Goal: Download file/media

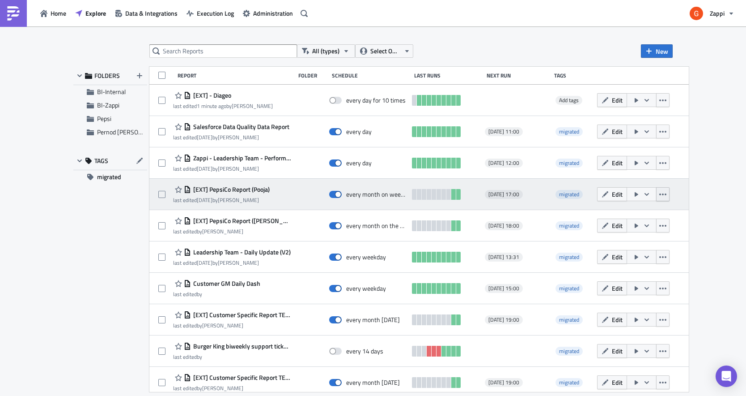
click at [667, 195] on icon "button" at bounding box center [663, 194] width 7 height 7
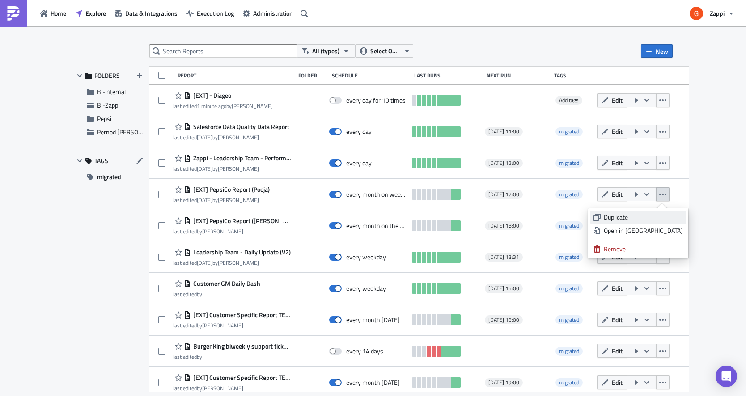
click at [655, 220] on div "Duplicate" at bounding box center [643, 217] width 79 height 9
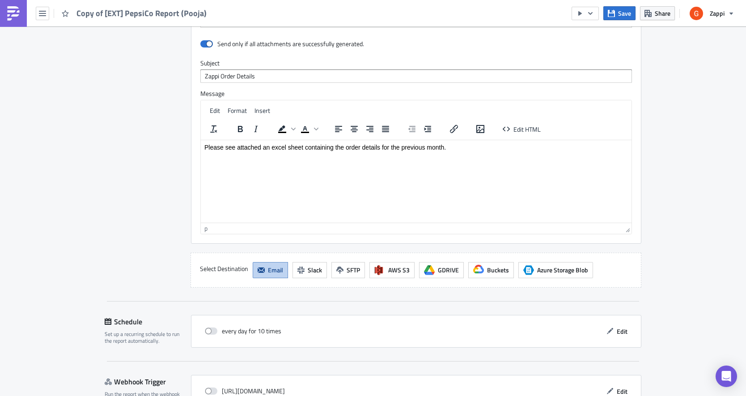
scroll to position [733, 0]
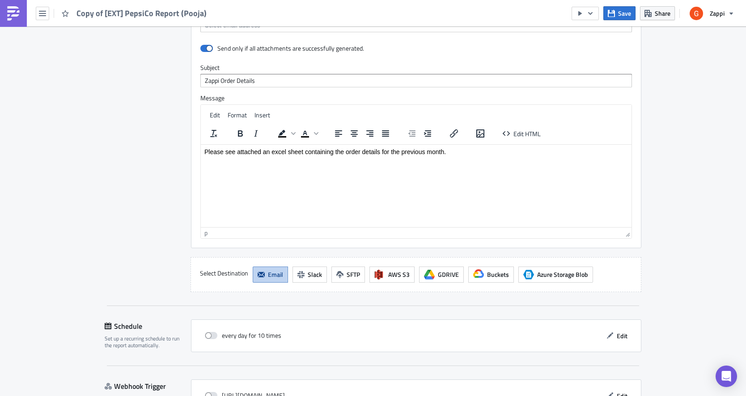
click at [337, 158] on html "Please see attached an excel sheet containing the order details for the previou…" at bounding box center [416, 151] width 431 height 14
click at [353, 158] on html "Please see attached an excel sheet containing the order details for the previou…" at bounding box center [416, 151] width 431 height 14
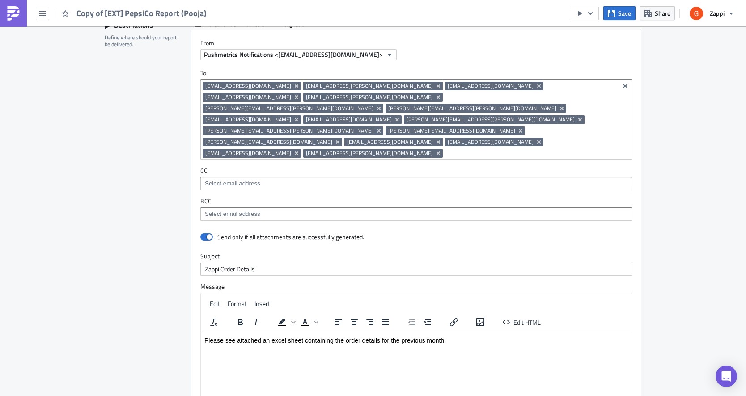
scroll to position [540, 0]
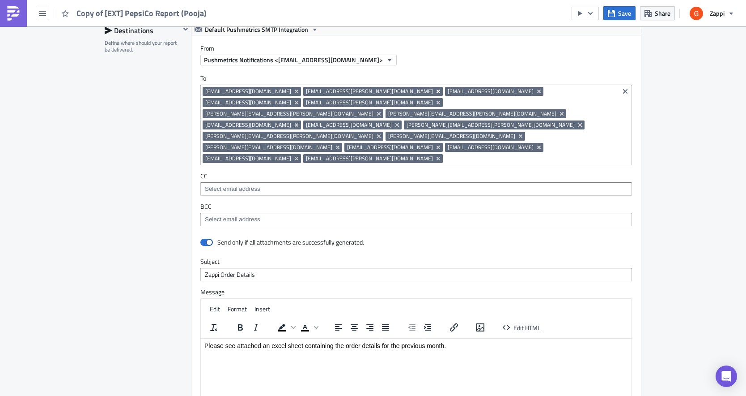
click at [435, 91] on icon "Remove Tag" at bounding box center [438, 91] width 7 height 7
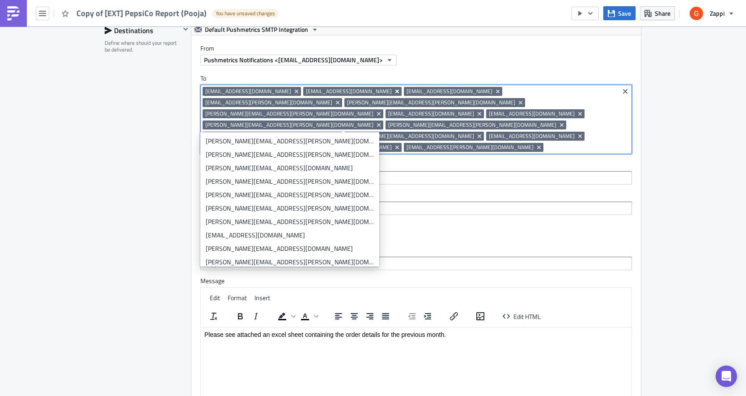
click at [396, 91] on icon "Remove Tag" at bounding box center [398, 91] width 4 height 4
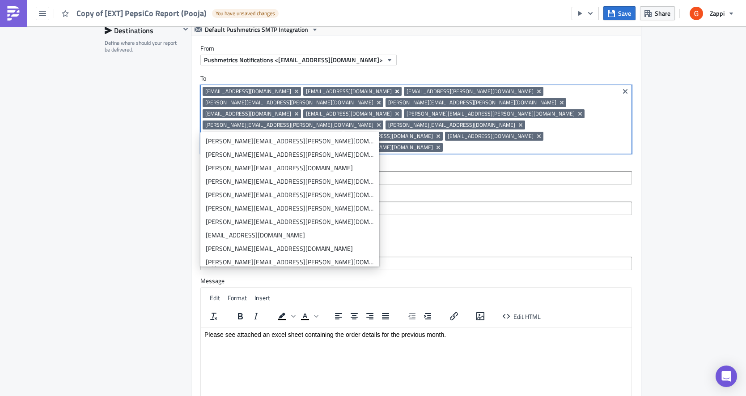
click at [394, 91] on icon "Remove Tag" at bounding box center [397, 91] width 7 height 7
click at [437, 90] on icon "Remove Tag" at bounding box center [439, 91] width 4 height 4
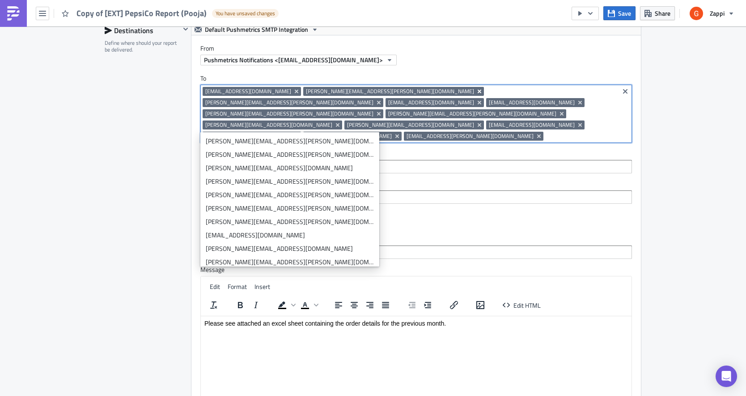
click at [478, 91] on icon "Remove Tag" at bounding box center [480, 91] width 4 height 4
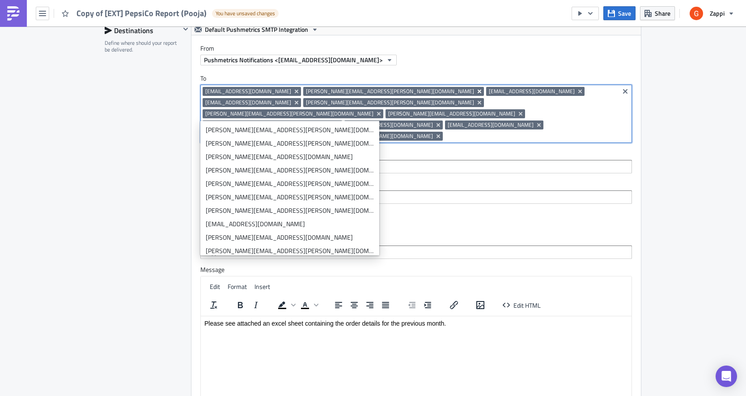
click at [478, 91] on icon "Remove Tag" at bounding box center [480, 91] width 4 height 4
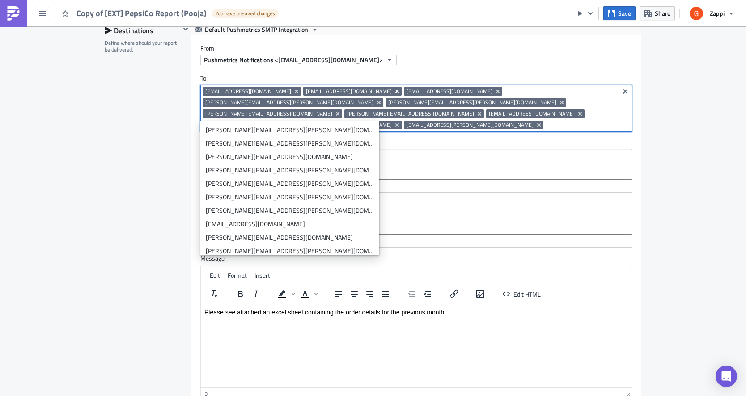
click at [394, 92] on button "Remove Tag" at bounding box center [398, 91] width 8 height 9
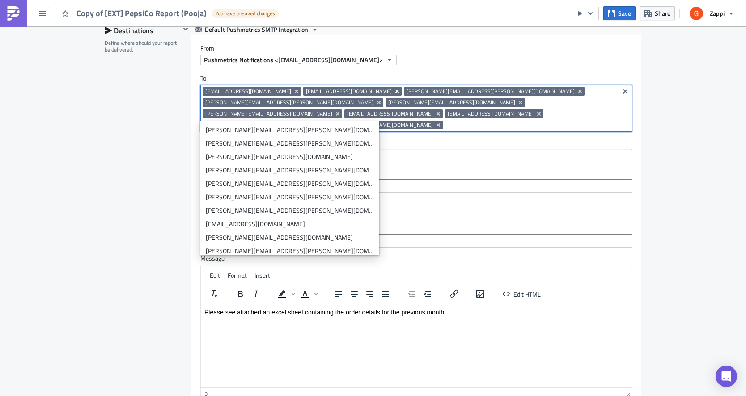
click at [394, 89] on icon "Remove Tag" at bounding box center [397, 91] width 7 height 7
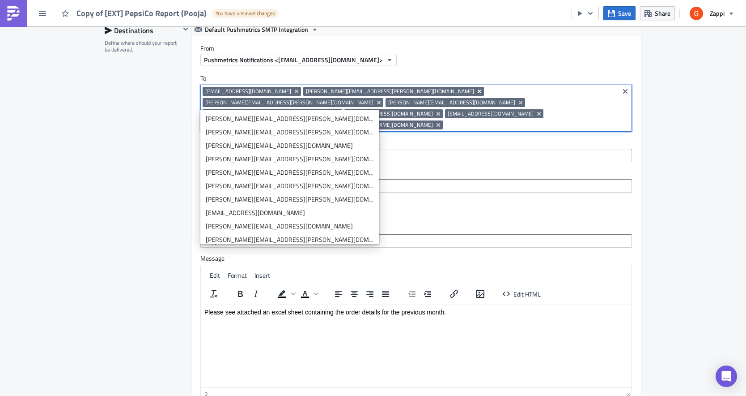
click at [476, 93] on icon "Remove Tag" at bounding box center [479, 91] width 7 height 7
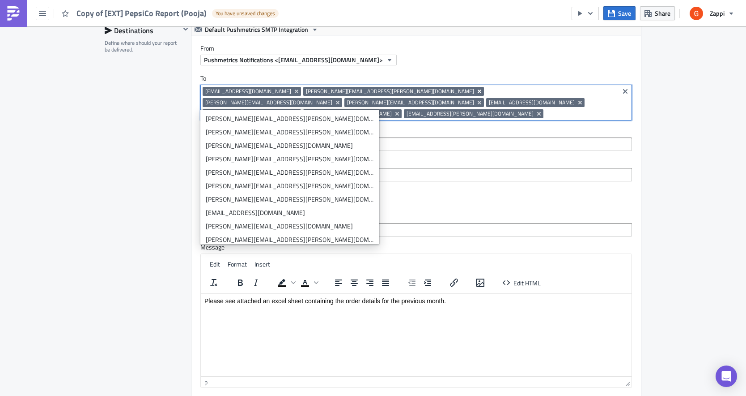
click at [478, 91] on icon "Remove Tag" at bounding box center [480, 91] width 4 height 4
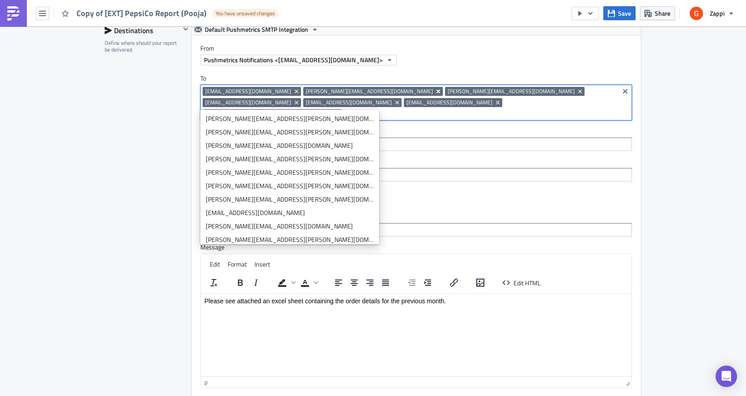
click at [437, 91] on icon "Remove Tag" at bounding box center [439, 91] width 4 height 4
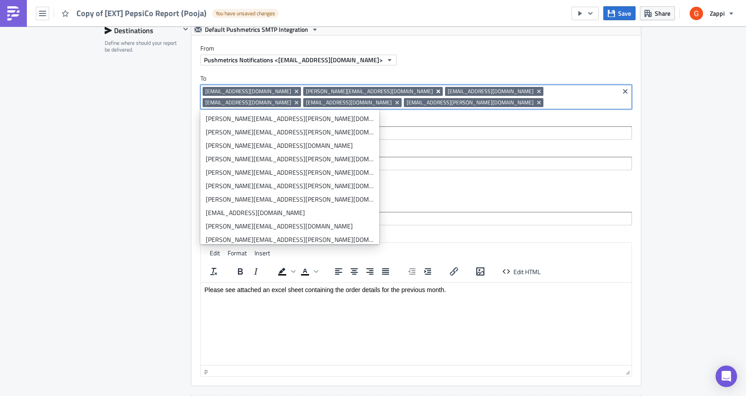
click at [435, 91] on icon "Remove Tag" at bounding box center [438, 91] width 7 height 7
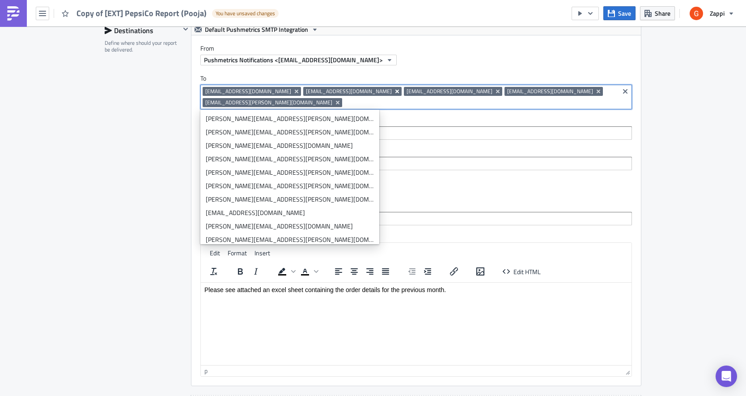
click at [394, 93] on icon "Remove Tag" at bounding box center [397, 91] width 7 height 7
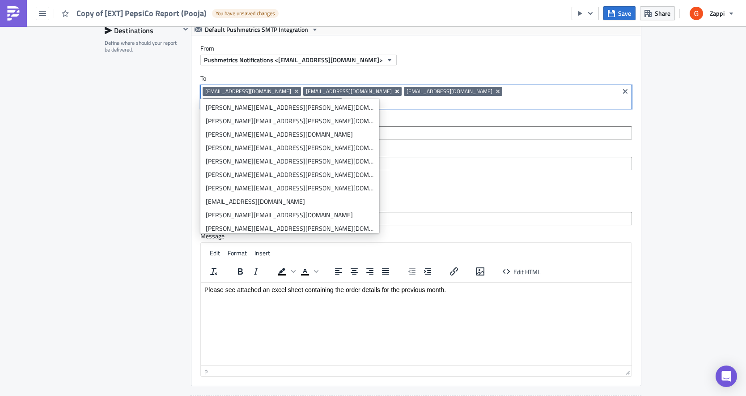
click at [396, 93] on icon "Remove Tag" at bounding box center [398, 91] width 4 height 4
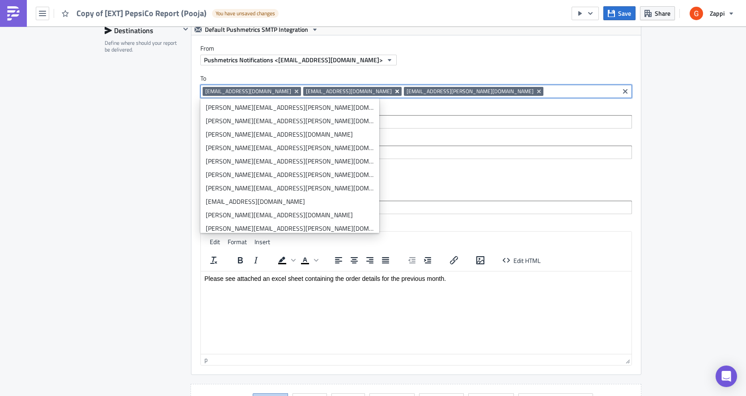
click at [394, 90] on icon "Remove Tag" at bounding box center [397, 91] width 7 height 7
click at [435, 90] on icon "Remove Tag" at bounding box center [438, 91] width 7 height 7
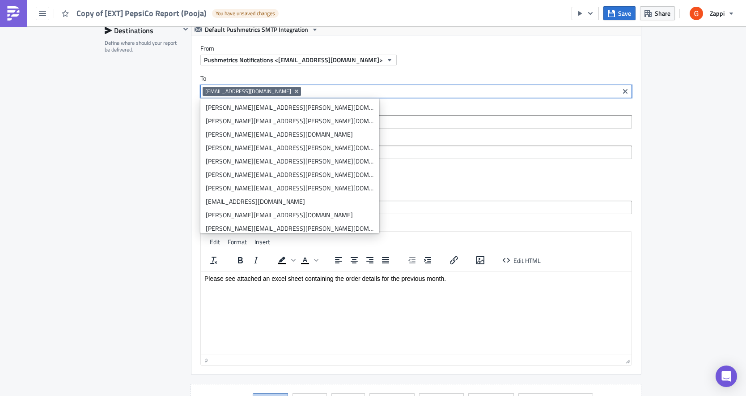
click at [151, 164] on div "Destinations Define where should your report be delivered." at bounding box center [143, 221] width 76 height 395
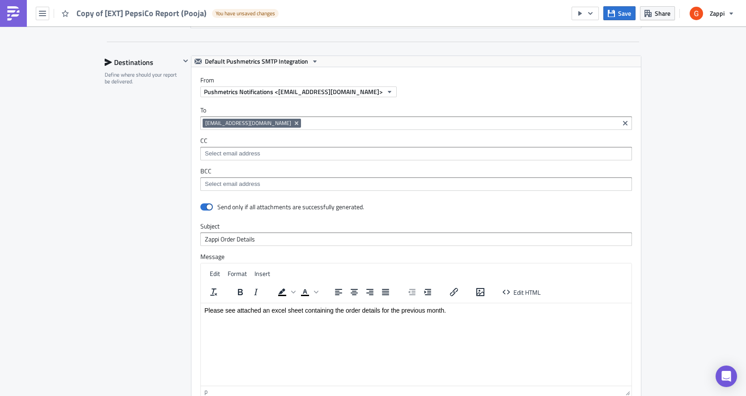
scroll to position [727, 0]
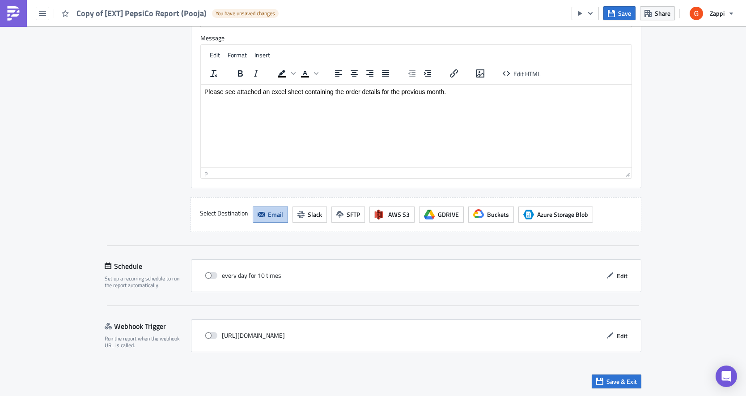
click at [256, 97] on html "Please see attached an excel sheet containing the order details for the previou…" at bounding box center [416, 91] width 431 height 14
click at [264, 91] on p "Please see attached an excel sheet containing the order details for the previou…" at bounding box center [417, 91] width 424 height 7
click at [112, 144] on div "Destinations Define where should your report be delivered." at bounding box center [143, 34] width 76 height 395
click at [617, 380] on span "Save & Exit" at bounding box center [622, 380] width 30 height 9
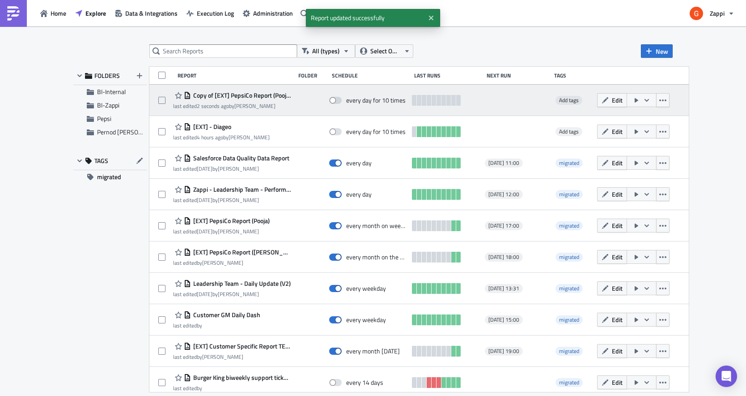
click at [253, 92] on span "Copy of [EXT] PepsiCo Report (Pooja)" at bounding box center [241, 95] width 100 height 8
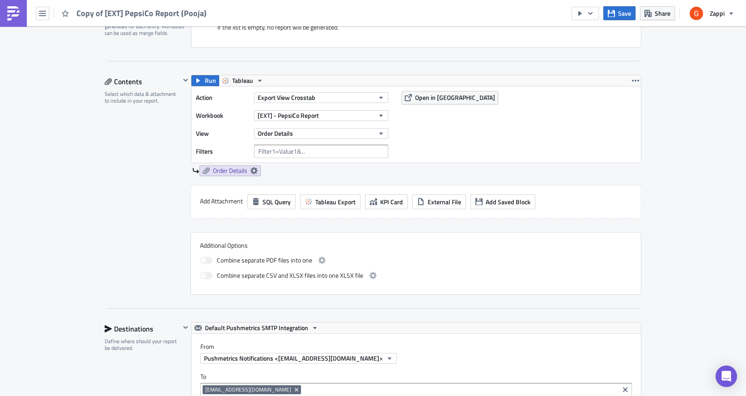
scroll to position [243, 0]
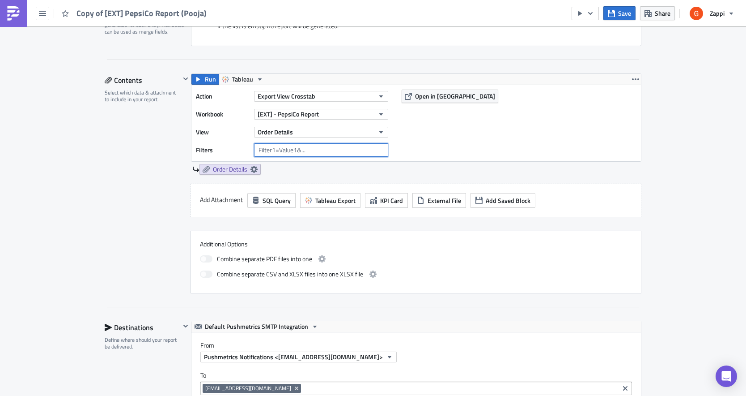
click at [343, 147] on input "text" at bounding box center [321, 149] width 134 height 13
click at [307, 132] on button "Order Details" at bounding box center [321, 132] width 134 height 11
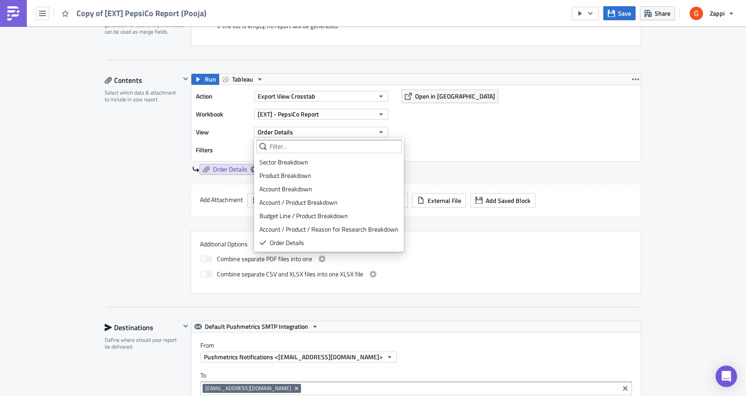
click at [234, 134] on label "View" at bounding box center [223, 131] width 54 height 13
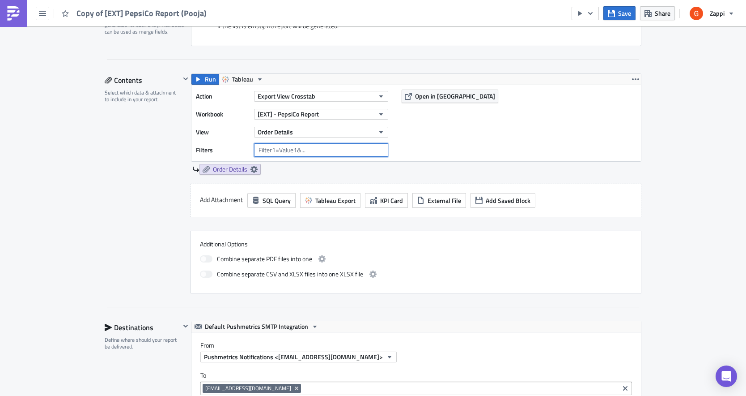
click at [273, 149] on input "text" at bounding box center [321, 149] width 134 height 13
click at [291, 145] on input "text" at bounding box center [321, 149] width 134 height 13
click at [281, 152] on input "text" at bounding box center [321, 149] width 134 height 13
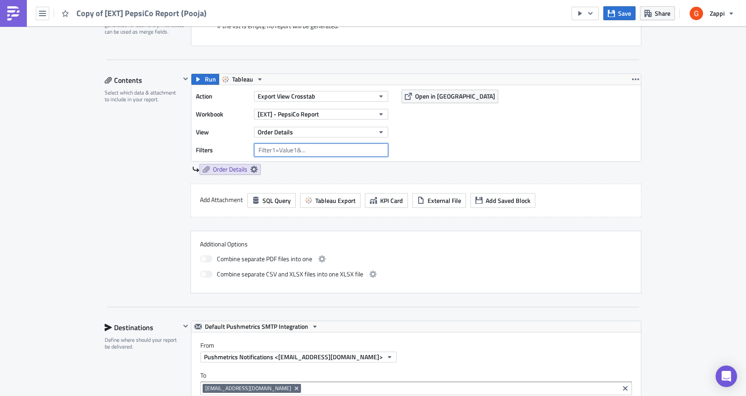
click at [281, 152] on input "text" at bounding box center [321, 149] width 134 height 13
click at [275, 146] on input "text" at bounding box center [321, 149] width 134 height 13
click at [332, 148] on input "Account Name<>" at bounding box center [321, 149] width 134 height 13
click at [435, 128] on div "Action Export View Crosstab Workbook [EXT] - PepsiCo Report View Order Details …" at bounding box center [417, 123] width 450 height 76
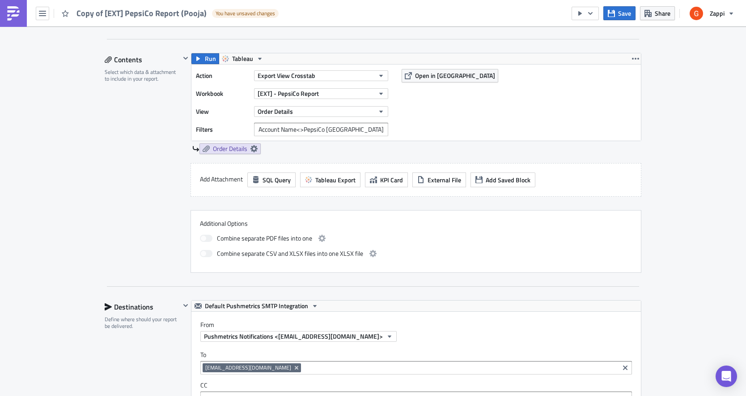
scroll to position [264, 0]
click at [356, 131] on input "Account Name<>PepsiCo [GEOGRAPHIC_DATA] [GEOGRAPHIC_DATA]" at bounding box center [321, 128] width 134 height 13
click at [234, 146] on span "Order Details" at bounding box center [230, 148] width 34 height 8
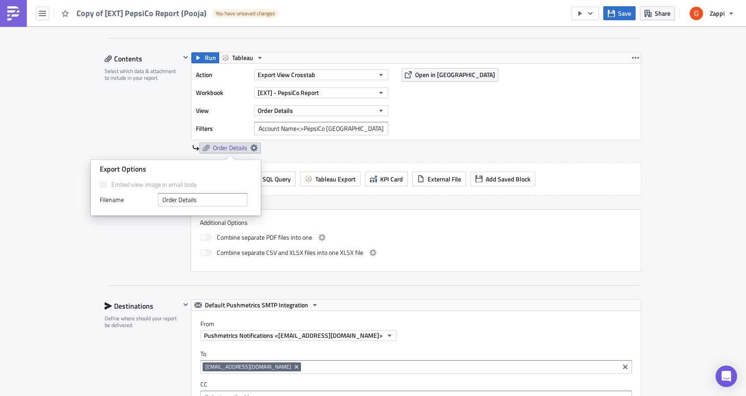
click at [293, 143] on div "Order Details" at bounding box center [416, 147] width 449 height 11
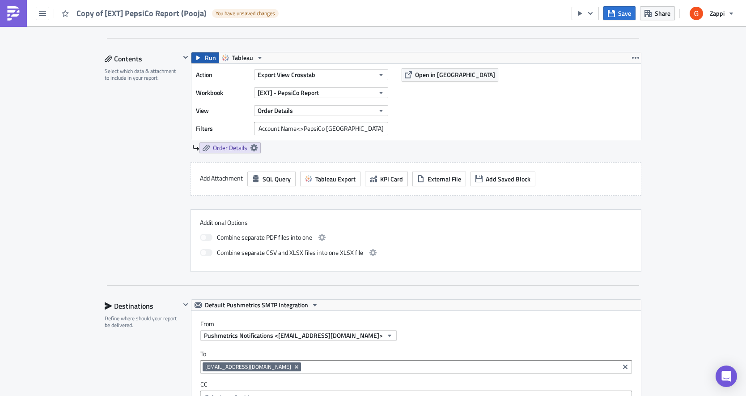
click at [203, 54] on button "Run" at bounding box center [206, 57] width 28 height 11
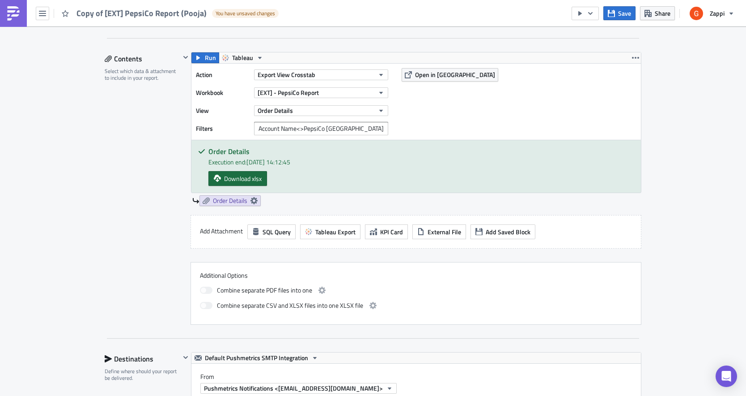
click at [232, 183] on span "Download xlsx" at bounding box center [243, 178] width 38 height 9
click at [33, 144] on div "Execution Log Edit " Copy of [EXT] PepsiCo Report (Pooja) " Draft Settings Conf…" at bounding box center [373, 337] width 746 height 1150
click at [58, 204] on div "Execution Log Edit " Copy of [EXT] PepsiCo Report (Pooja) " Draft Settings Conf…" at bounding box center [373, 337] width 746 height 1150
click at [274, 123] on input "Account Name<>PepsiCo [GEOGRAPHIC_DATA] [GEOGRAPHIC_DATA]" at bounding box center [321, 128] width 134 height 13
drag, startPoint x: 297, startPoint y: 127, endPoint x: 187, endPoint y: 127, distance: 110.1
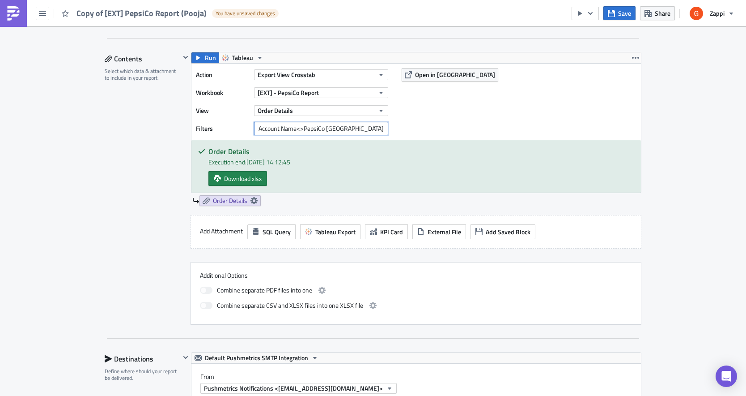
click at [187, 127] on div "Run Tableau Action Export View Crosstab Workbook [EXT] - PepsiCo Report View Or…" at bounding box center [410, 129] width 461 height 154
paste input "."
click at [38, 159] on div "Execution Log Edit " Copy of [EXT] PepsiCo Report (Pooja) " Draft Settings Conf…" at bounding box center [373, 337] width 746 height 1150
click at [329, 156] on div "Order Details Execution end: [DATE] 14:12:45 Download xlsx" at bounding box center [417, 166] width 450 height 52
drag, startPoint x: 306, startPoint y: 126, endPoint x: 435, endPoint y: 128, distance: 128.9
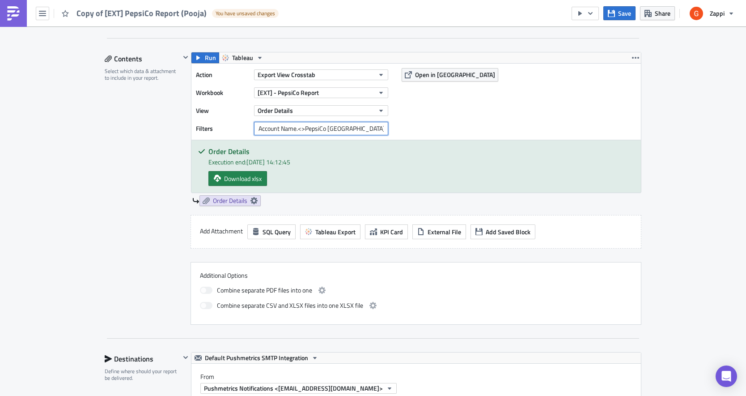
click at [434, 127] on div "Action Export View Crosstab Workbook [EXT] - PepsiCo Report View Order Details …" at bounding box center [417, 102] width 450 height 76
click at [411, 146] on div "Order Details Execution end: [DATE] 14:12:45 Download xlsx" at bounding box center [417, 166] width 450 height 52
click at [208, 146] on div "Order Details Execution end: [DATE] 14:12:45 Download xlsx" at bounding box center [417, 166] width 450 height 52
click at [202, 55] on button "Run" at bounding box center [206, 57] width 28 height 11
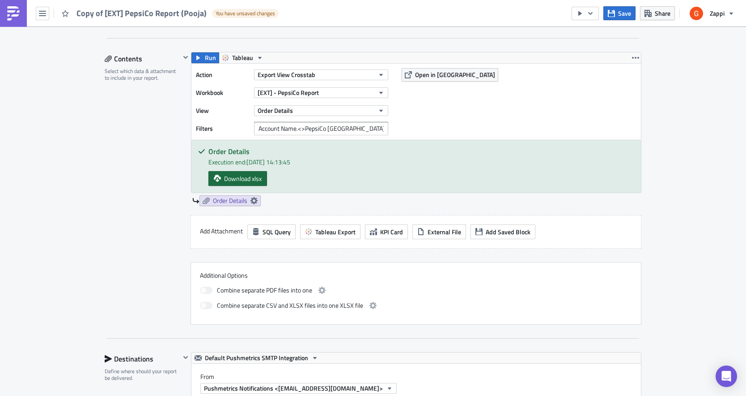
click at [229, 172] on link "Download xlsx" at bounding box center [238, 178] width 59 height 15
click at [380, 131] on input "Account Name.<>PepsiCo [GEOGRAPHIC_DATA] [GEOGRAPHIC_DATA]" at bounding box center [321, 128] width 134 height 13
click at [306, 128] on input "Account Name.<>PepsiCo [GEOGRAPHIC_DATA] [GEOGRAPHIC_DATA]" at bounding box center [321, 128] width 134 height 13
type input "Account Name.!=PepsiCo [GEOGRAPHIC_DATA] [GEOGRAPHIC_DATA]"
click at [209, 59] on span "Run" at bounding box center [210, 57] width 11 height 11
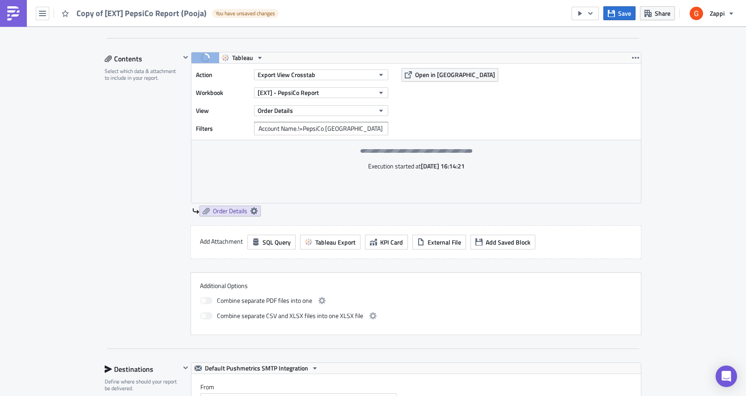
click at [158, 151] on div "Contents Select which data & attachment to include in your report." at bounding box center [143, 193] width 76 height 283
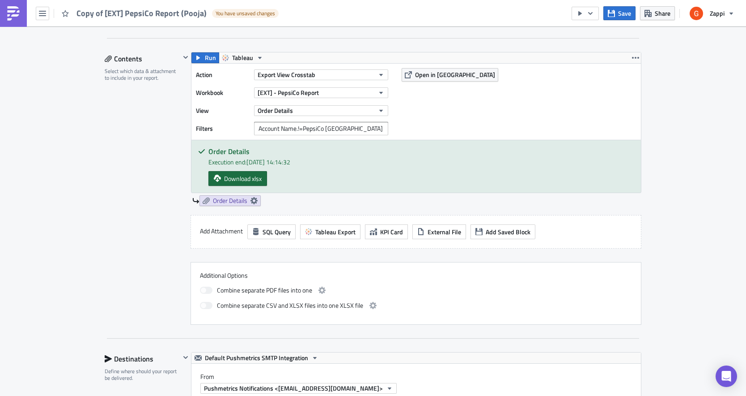
click at [243, 181] on span "Download xlsx" at bounding box center [243, 178] width 38 height 9
click at [119, 184] on div "Contents Select which data & attachment to include in your report." at bounding box center [143, 188] width 76 height 273
click at [21, 196] on div "Execution Log Edit " Copy of [EXT] PepsiCo Report (Pooja) " Draft Settings Conf…" at bounding box center [373, 337] width 746 height 1150
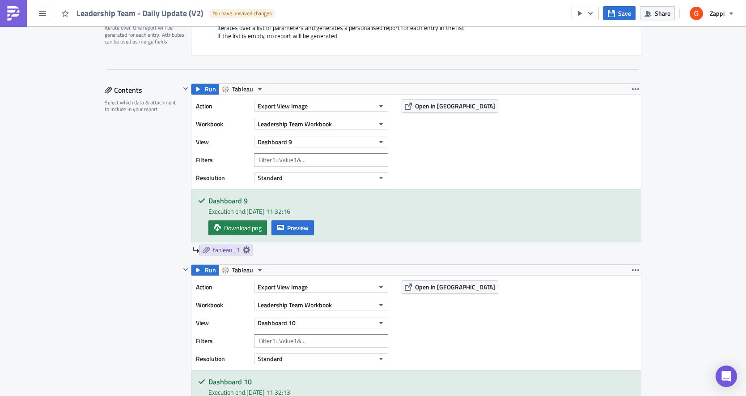
scroll to position [246, 0]
